Goal: Task Accomplishment & Management: Use online tool/utility

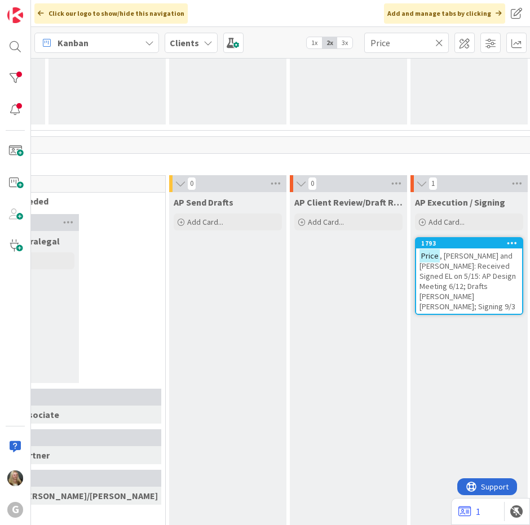
scroll to position [733, 699]
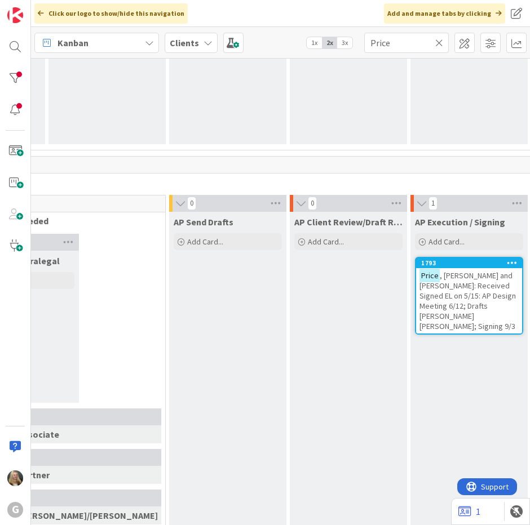
click at [422, 300] on div "Price , Herb and Patti: Received Signed EL on 5/15: AP Design Meeting 6/12; Dra…" at bounding box center [469, 300] width 106 height 65
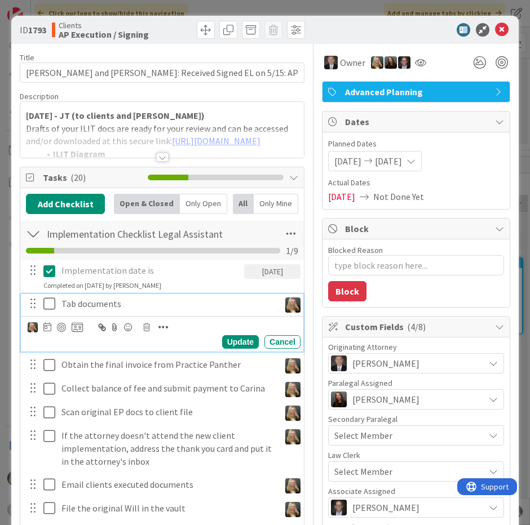
click at [45, 311] on button at bounding box center [50, 304] width 14 height 18
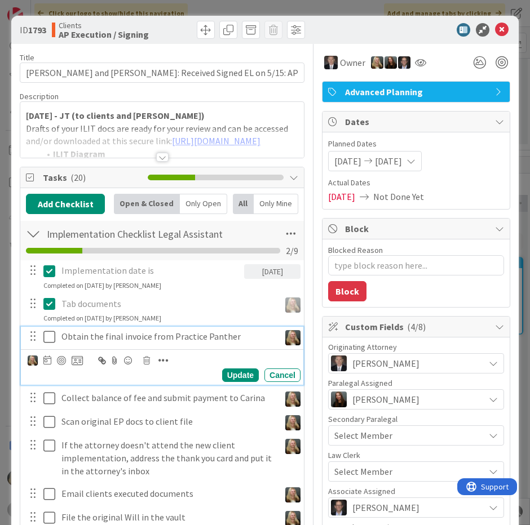
click at [44, 333] on icon at bounding box center [49, 337] width 12 height 14
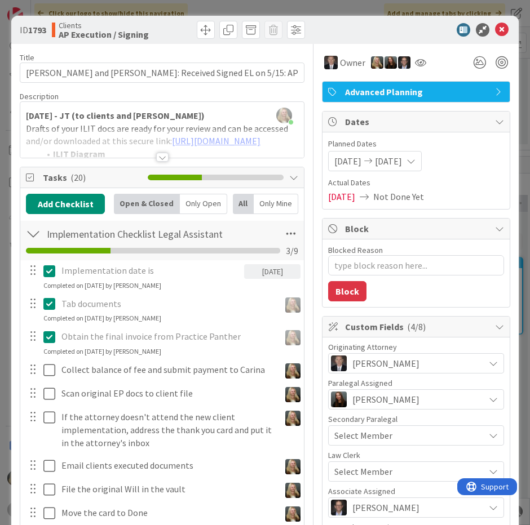
type textarea "x"
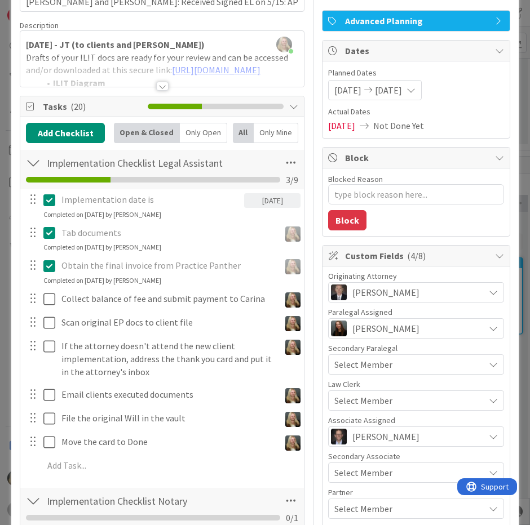
scroll to position [56, 0]
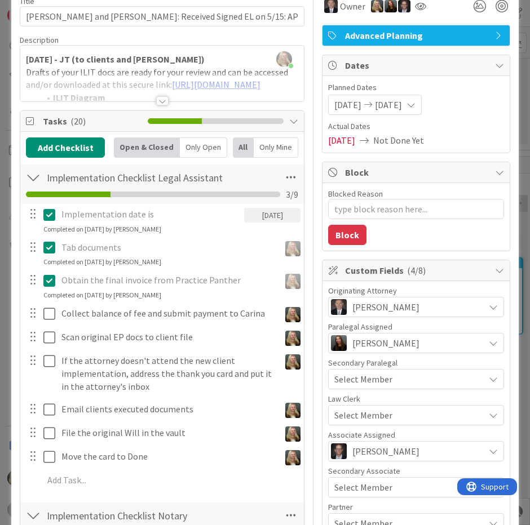
click at [334, 136] on span "06/13/2025" at bounding box center [341, 141] width 27 height 14
click at [333, 140] on span "06/13/2025" at bounding box center [341, 141] width 27 height 14
